Goal: Information Seeking & Learning: Learn about a topic

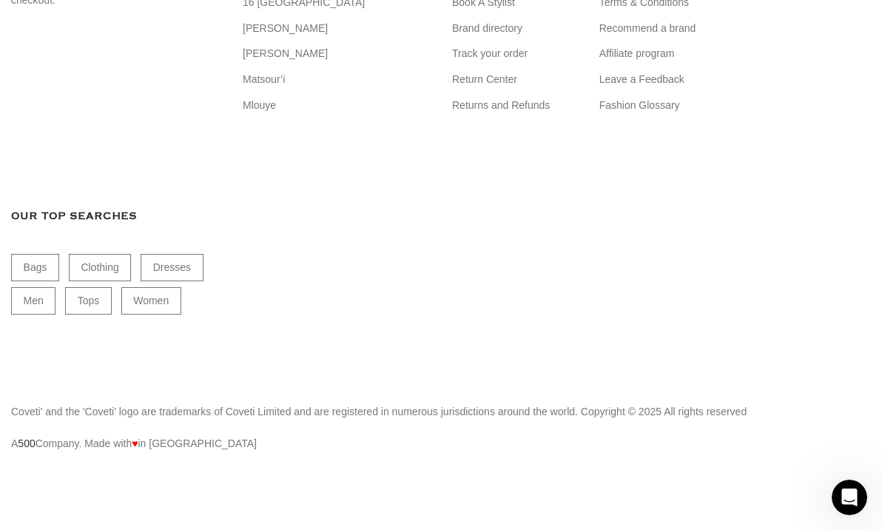
scroll to position [116668, 0]
